Goal: Task Accomplishment & Management: Use online tool/utility

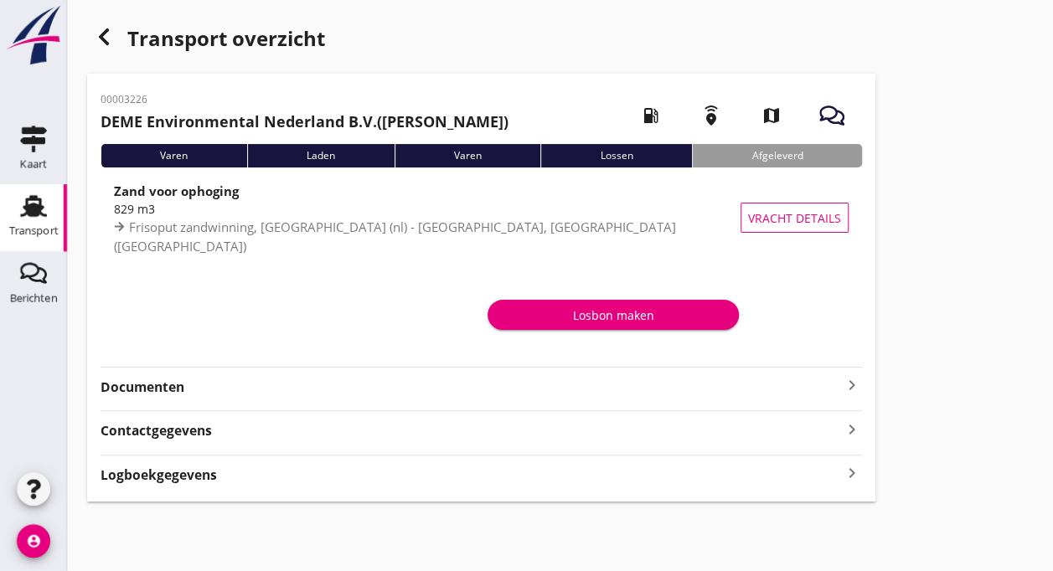
click at [39, 220] on div "Transport" at bounding box center [33, 231] width 49 height 23
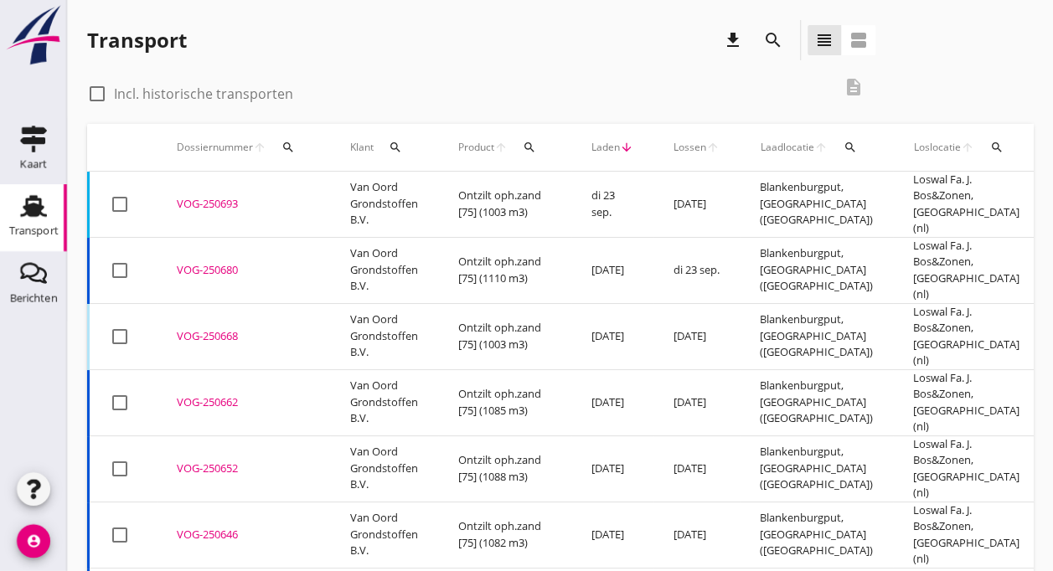
click at [456, 200] on td "Ontzilt oph.zand [75] (1003 m3)" at bounding box center [504, 205] width 133 height 66
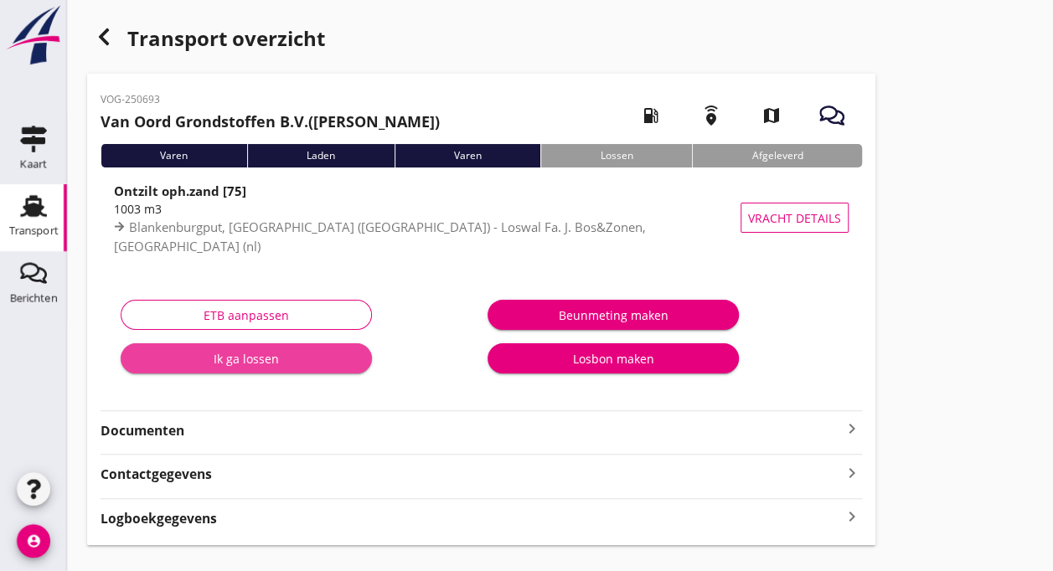
click at [254, 355] on div "Ik ga lossen" at bounding box center [246, 359] width 225 height 18
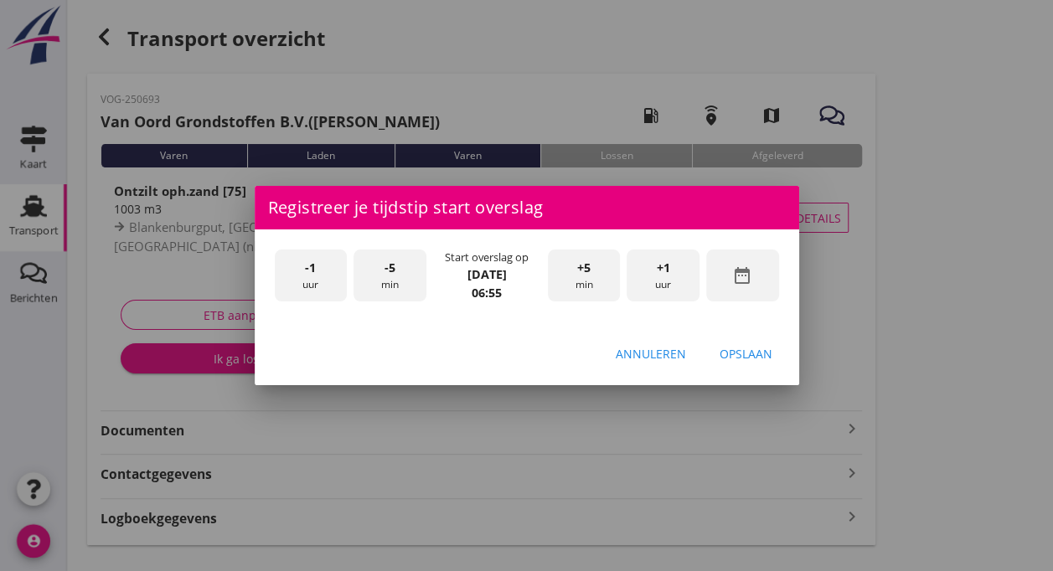
click at [393, 268] on span "-5" at bounding box center [390, 268] width 11 height 18
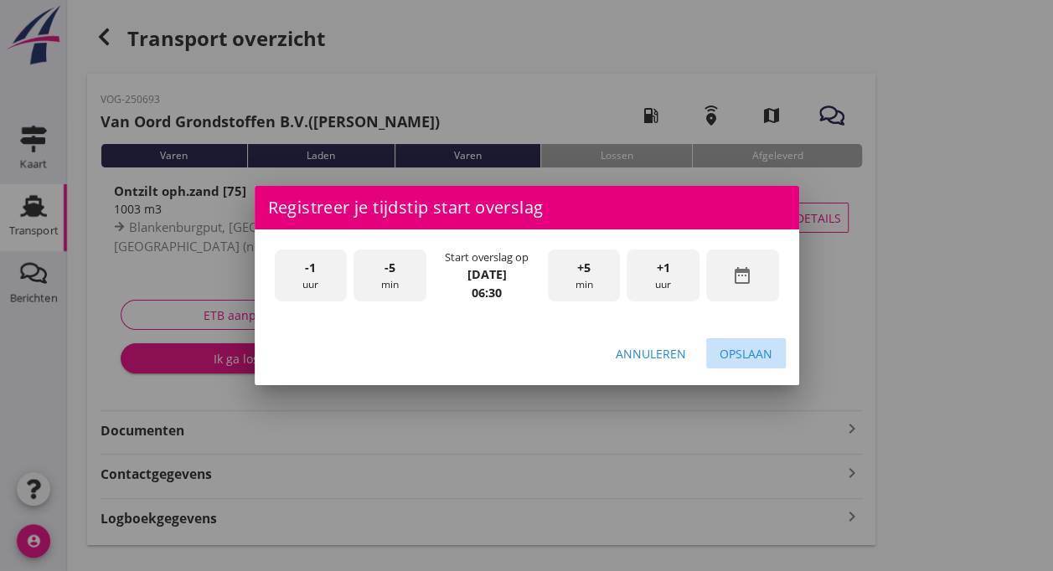
click at [755, 347] on div "Opslaan" at bounding box center [746, 354] width 53 height 18
